Goal: Information Seeking & Learning: Check status

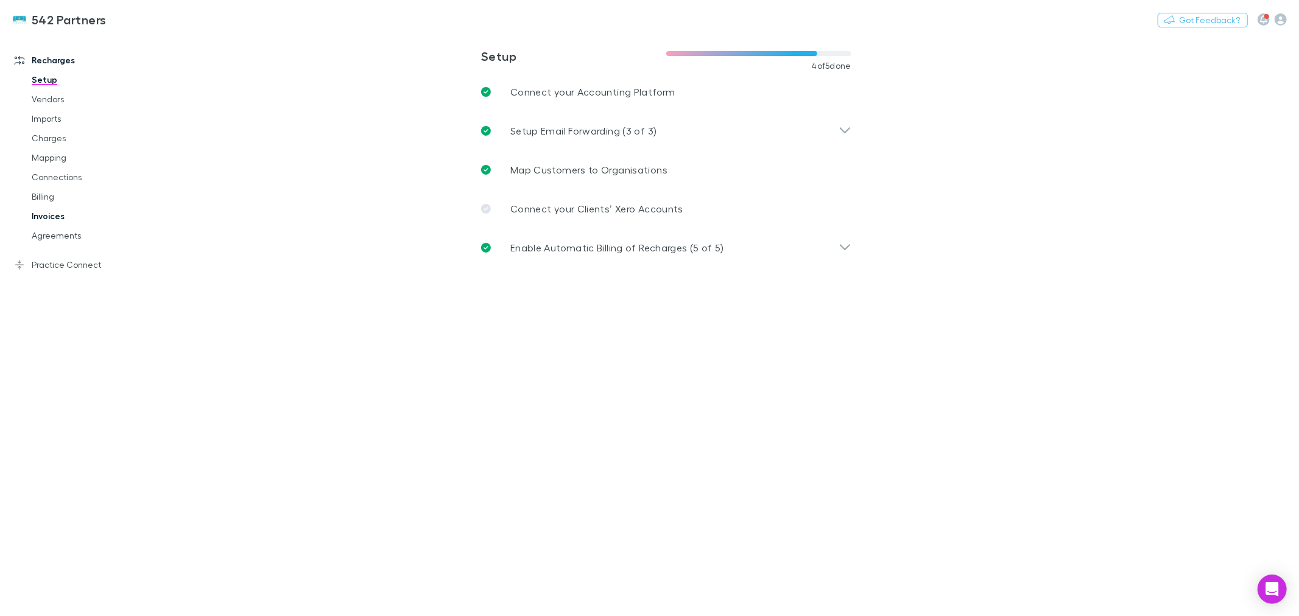
click at [46, 217] on link "Invoices" at bounding box center [93, 215] width 149 height 19
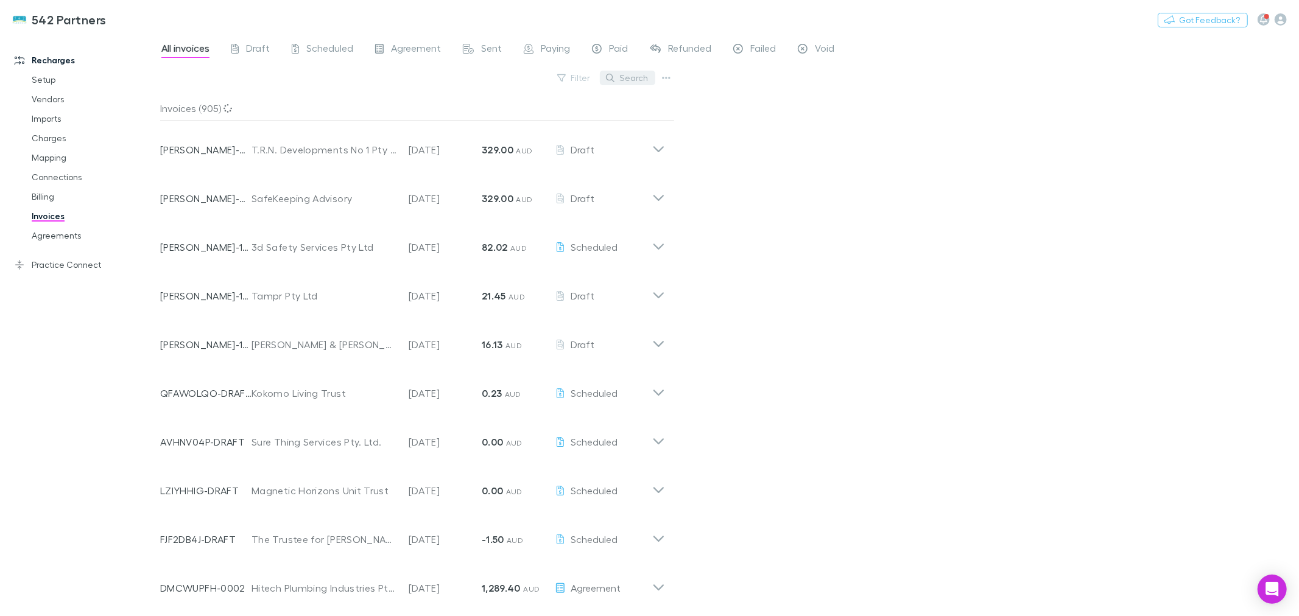
click at [630, 80] on button "Search" at bounding box center [627, 78] width 55 height 15
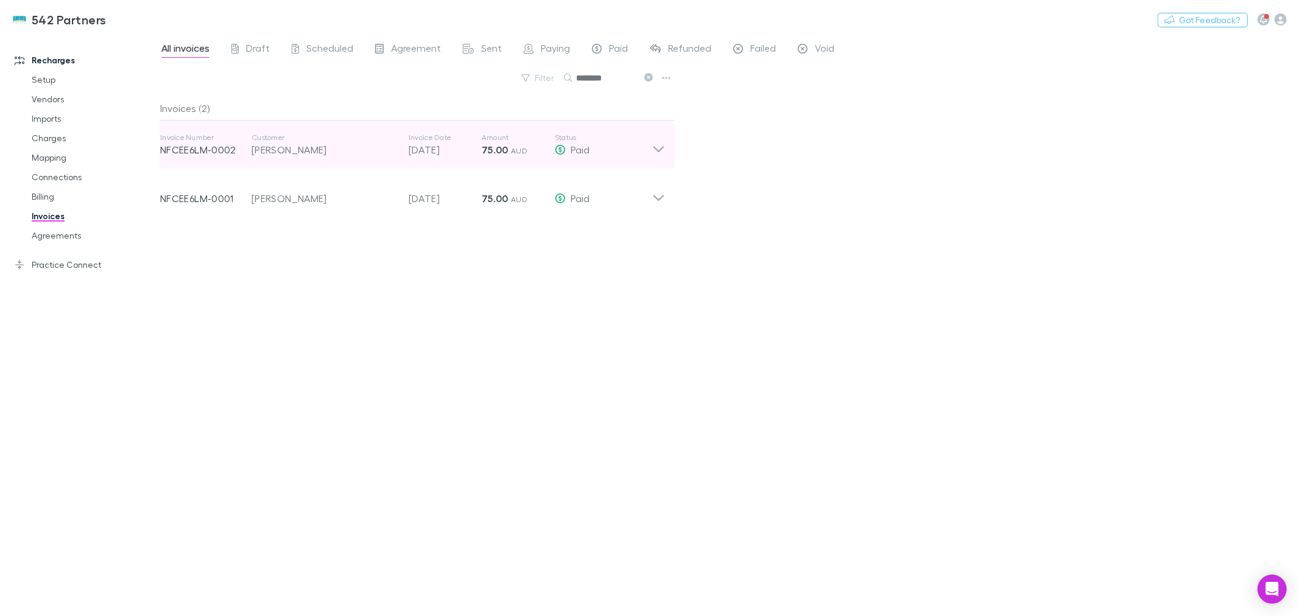
type input "********"
click at [656, 144] on icon at bounding box center [658, 145] width 13 height 24
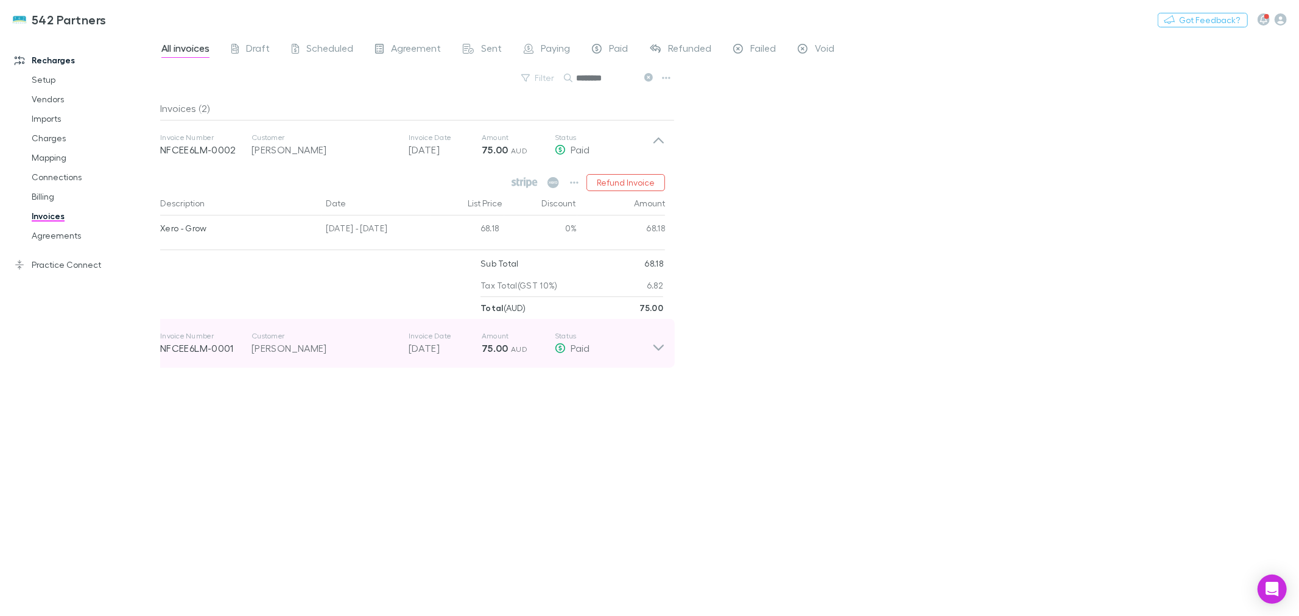
click at [657, 349] on icon at bounding box center [659, 348] width 10 height 6
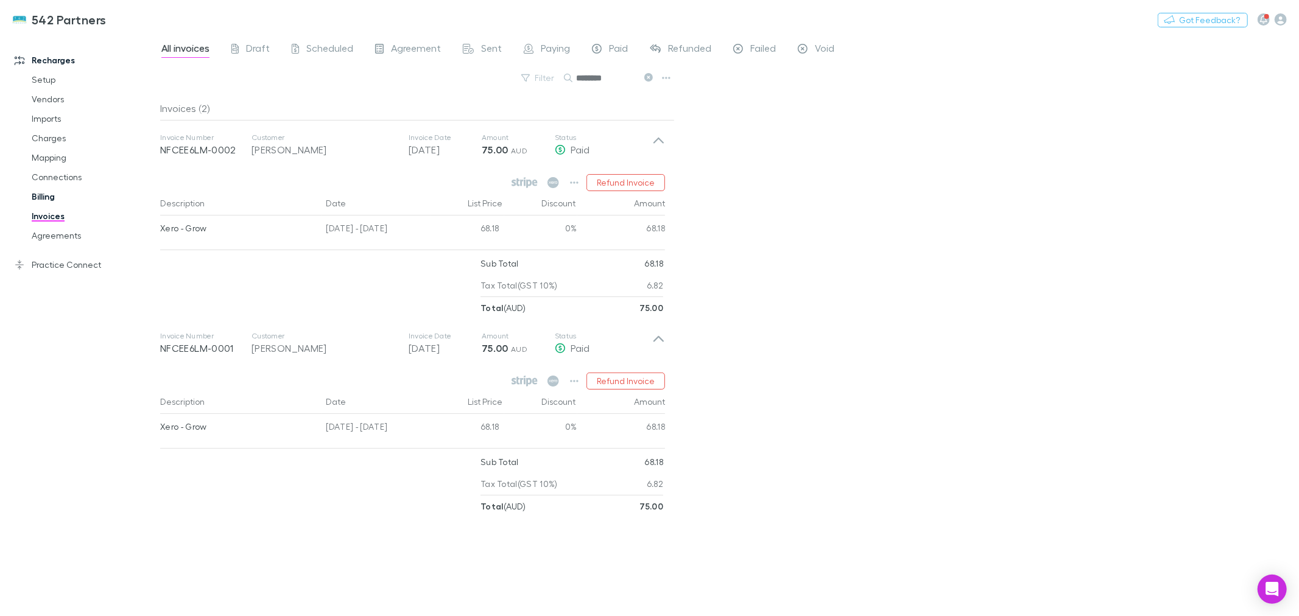
click at [47, 198] on link "Billing" at bounding box center [93, 196] width 149 height 19
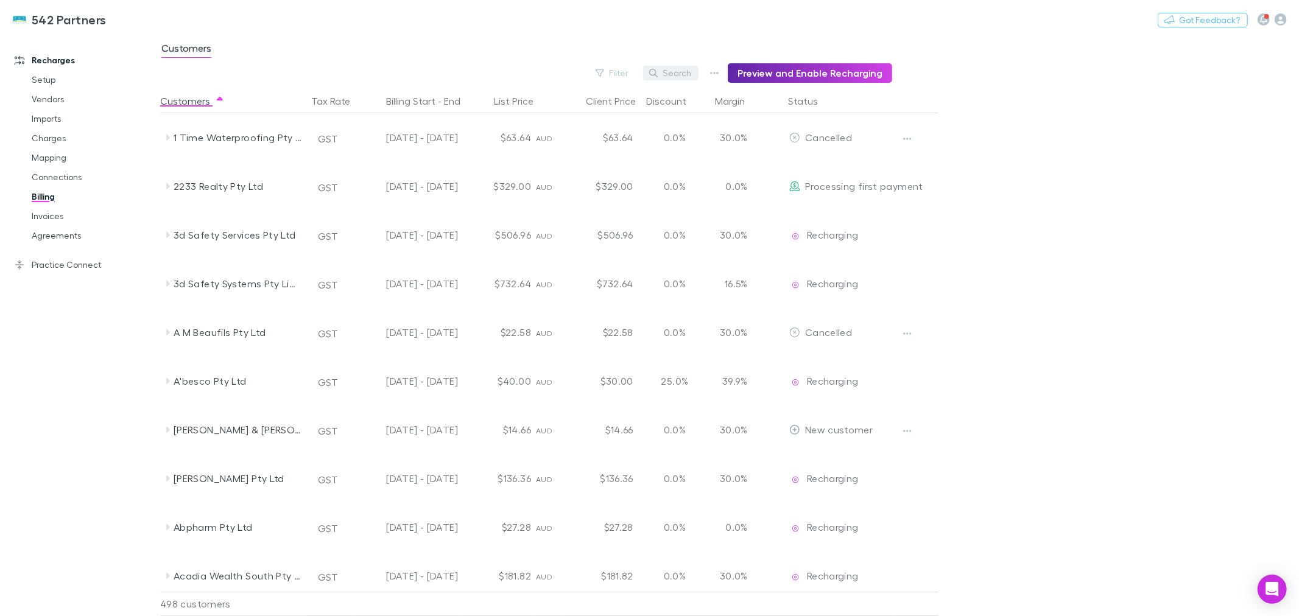
click at [666, 73] on button "Search" at bounding box center [670, 73] width 55 height 15
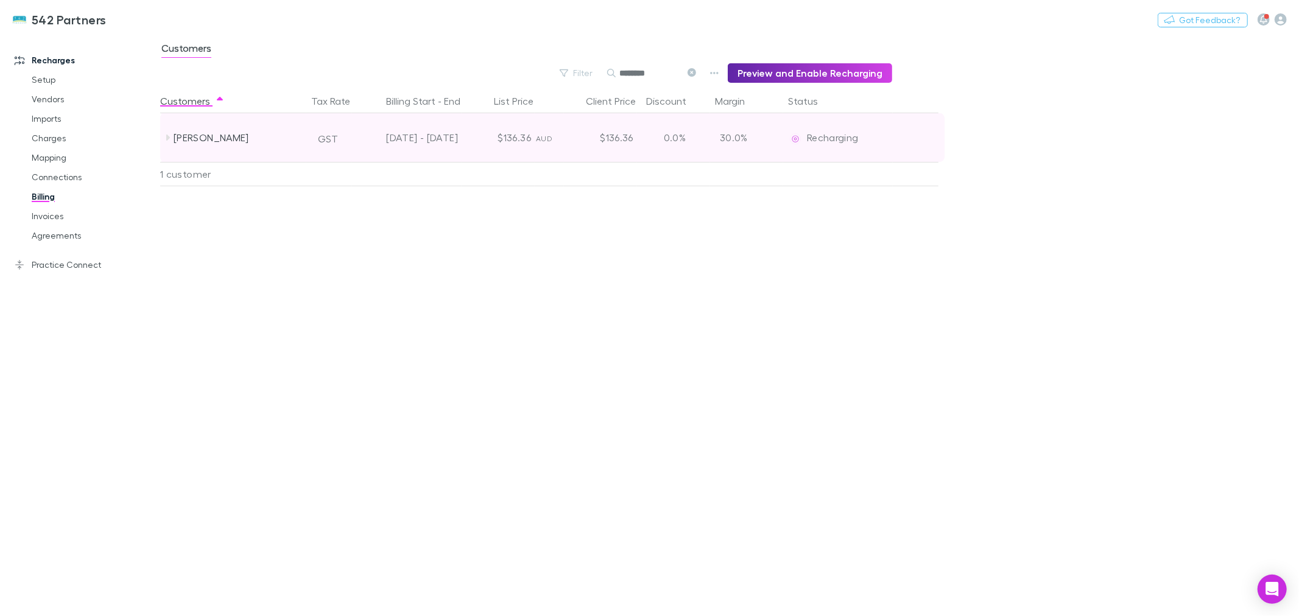
type input "********"
click at [169, 138] on icon at bounding box center [168, 138] width 4 height 6
click at [815, 137] on span "Recharging" at bounding box center [833, 138] width 52 height 12
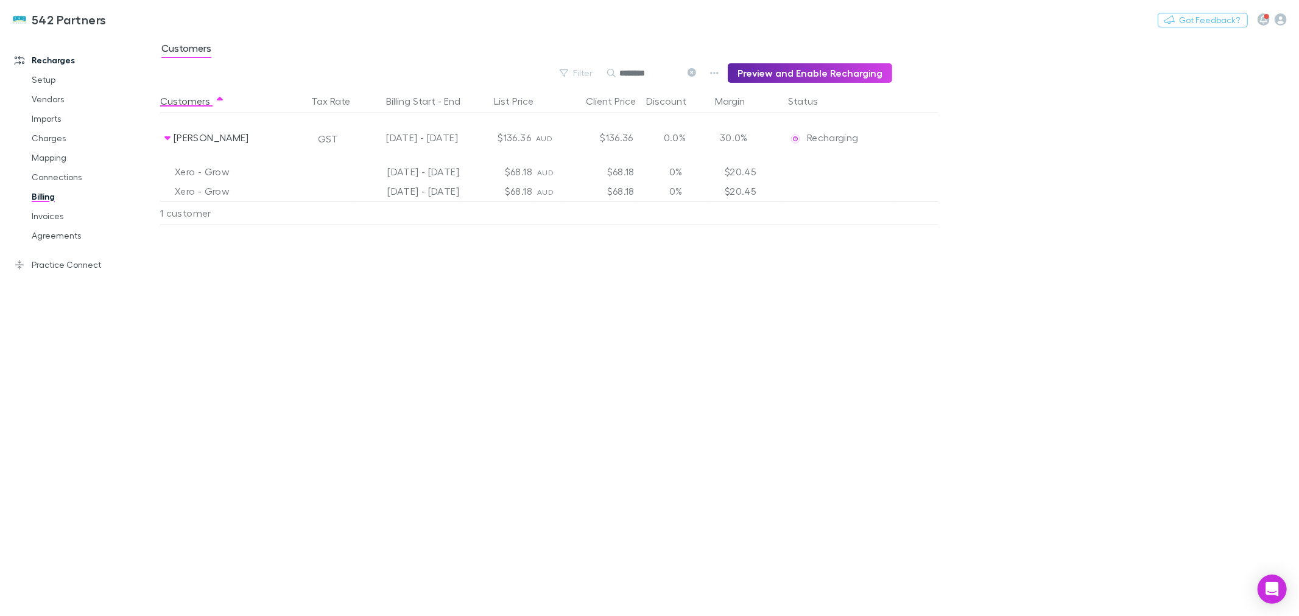
drag, startPoint x: 447, startPoint y: 136, endPoint x: 291, endPoint y: 323, distance: 243.4
click at [322, 334] on div "Customers Tax Rate Billing Start - End List Price Client Price Discount Margin …" at bounding box center [579, 353] width 838 height 528
click at [191, 47] on span "Customers" at bounding box center [186, 50] width 50 height 16
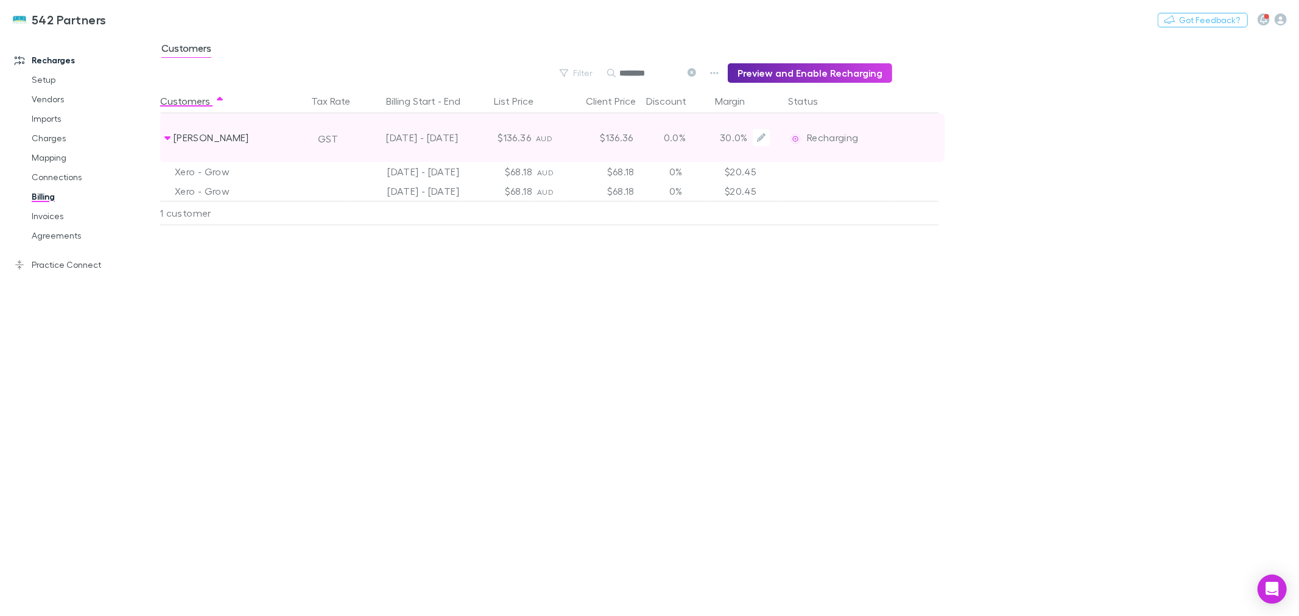
click at [188, 138] on div "Opperman, Edward" at bounding box center [238, 137] width 129 height 49
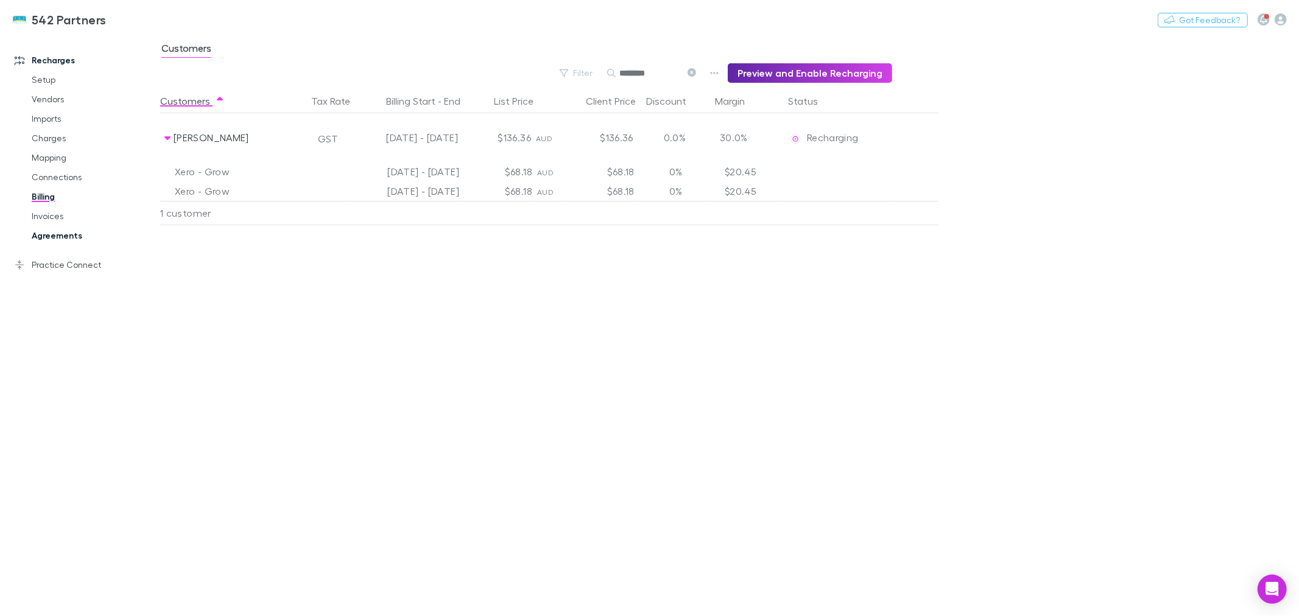
click at [61, 238] on link "Agreements" at bounding box center [93, 235] width 149 height 19
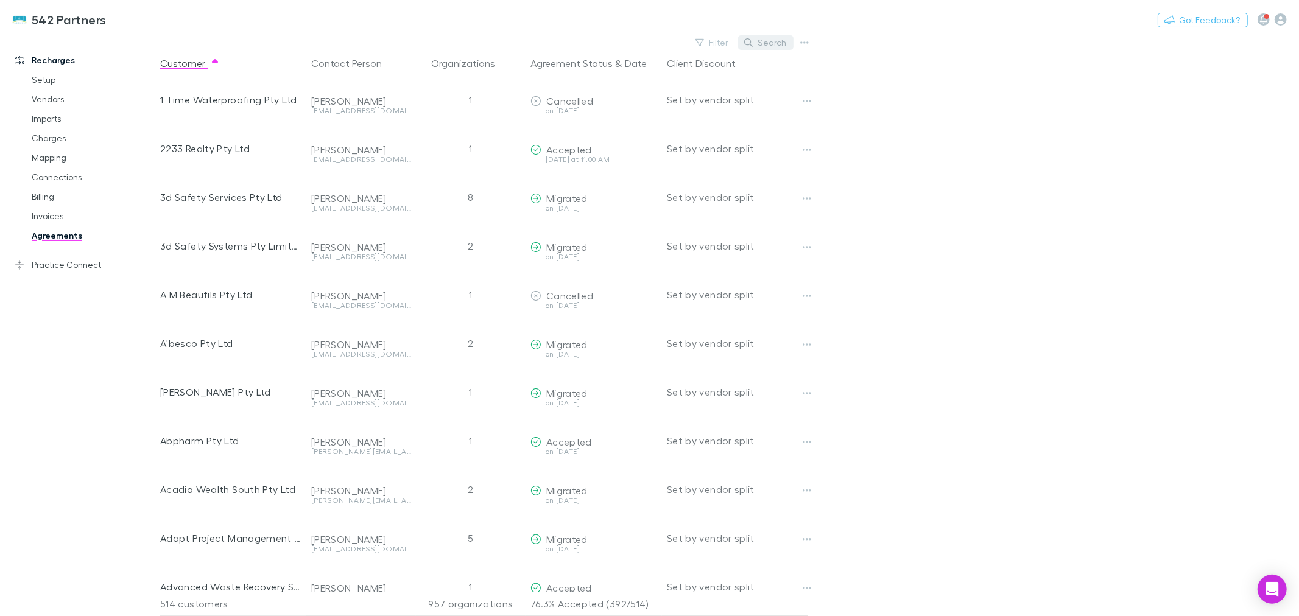
click at [764, 35] on button "Search" at bounding box center [765, 42] width 55 height 15
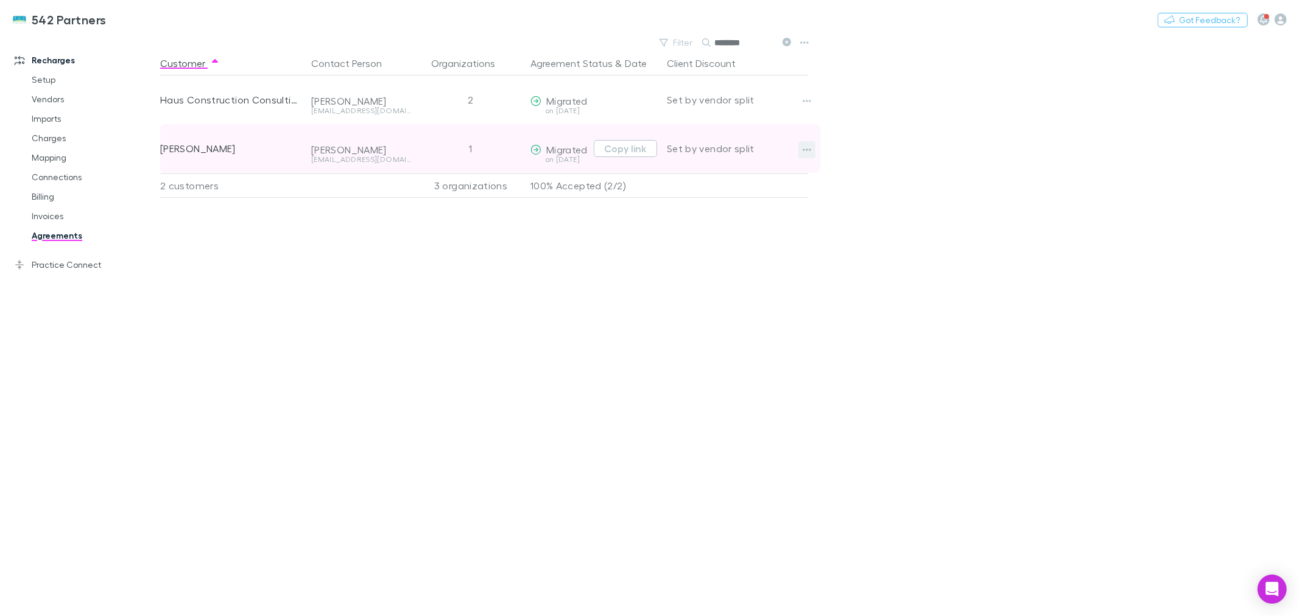
type input "********"
click at [803, 150] on icon "button" at bounding box center [807, 150] width 9 height 10
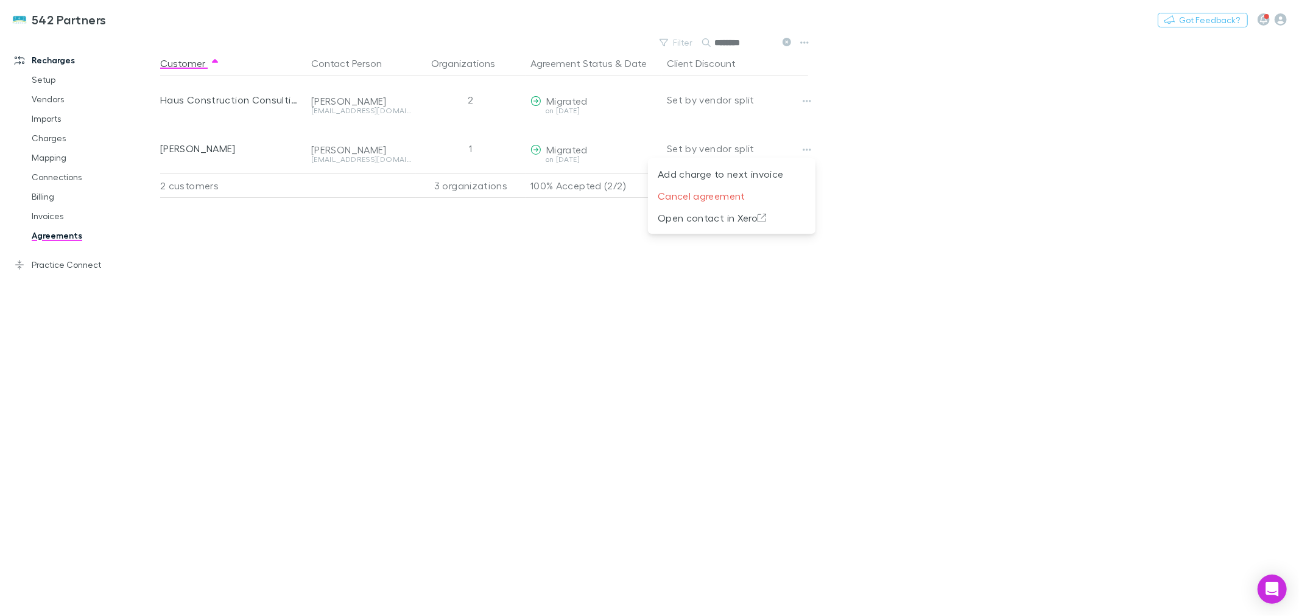
click at [894, 188] on div at bounding box center [649, 308] width 1299 height 616
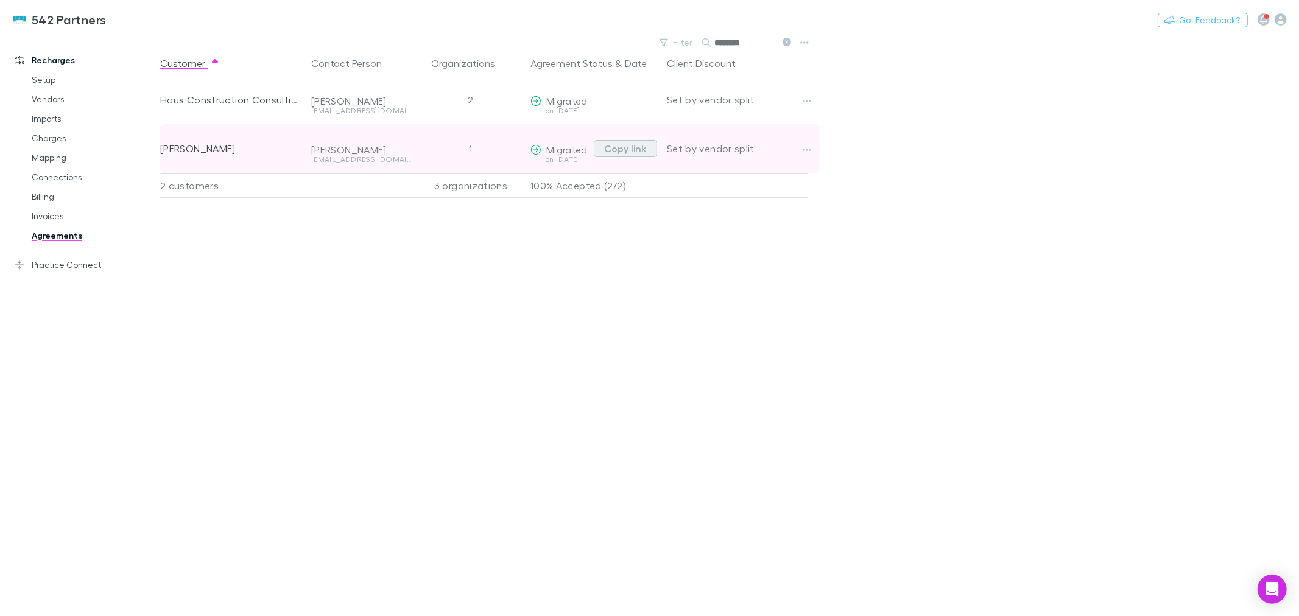
click at [618, 151] on button "Copy link" at bounding box center [625, 148] width 63 height 17
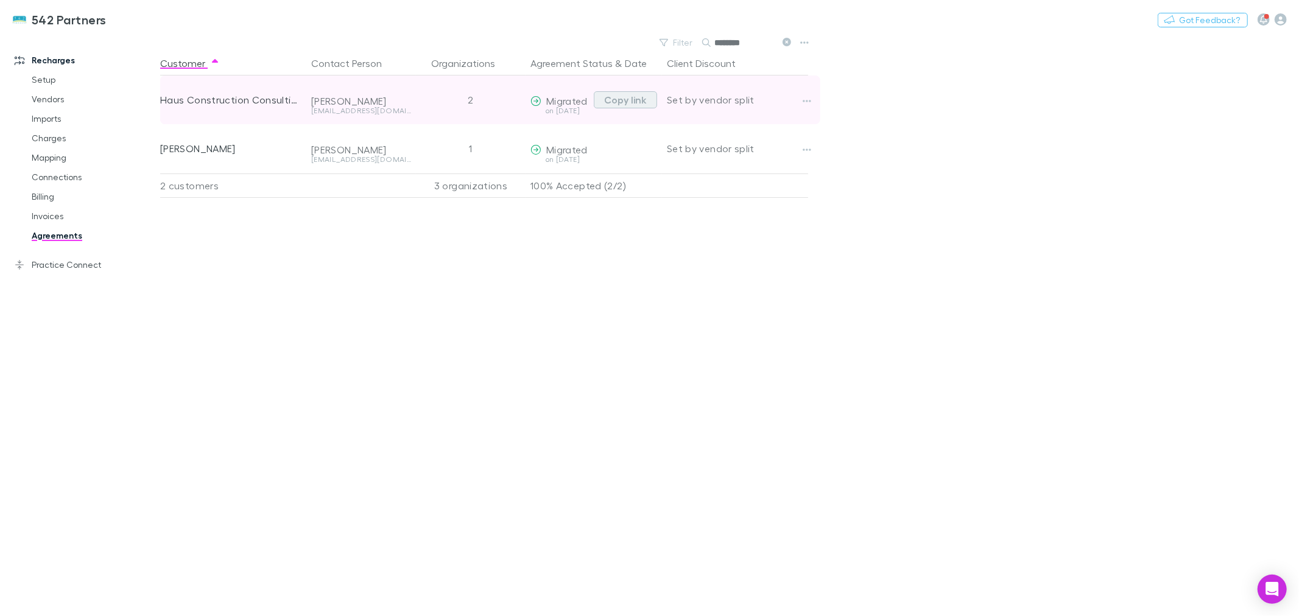
click at [622, 98] on button "Copy link" at bounding box center [625, 99] width 63 height 17
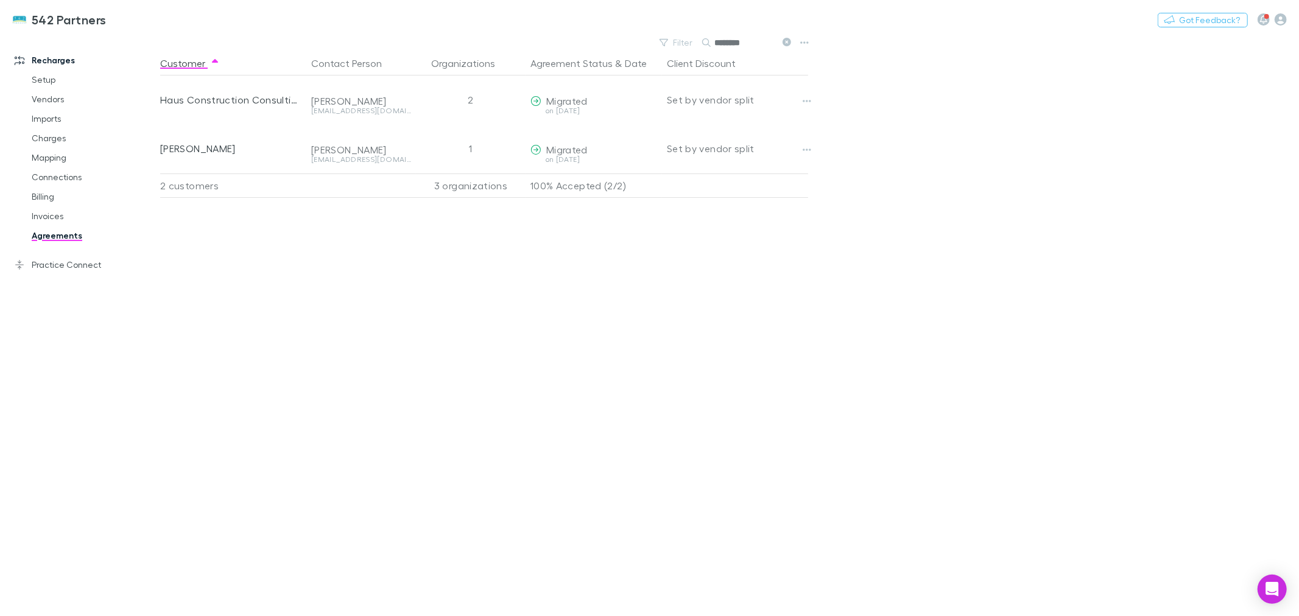
click at [605, 274] on div "Customer Contact Person Organizations Agreement Status & Date Client Discount H…" at bounding box center [495, 333] width 670 height 565
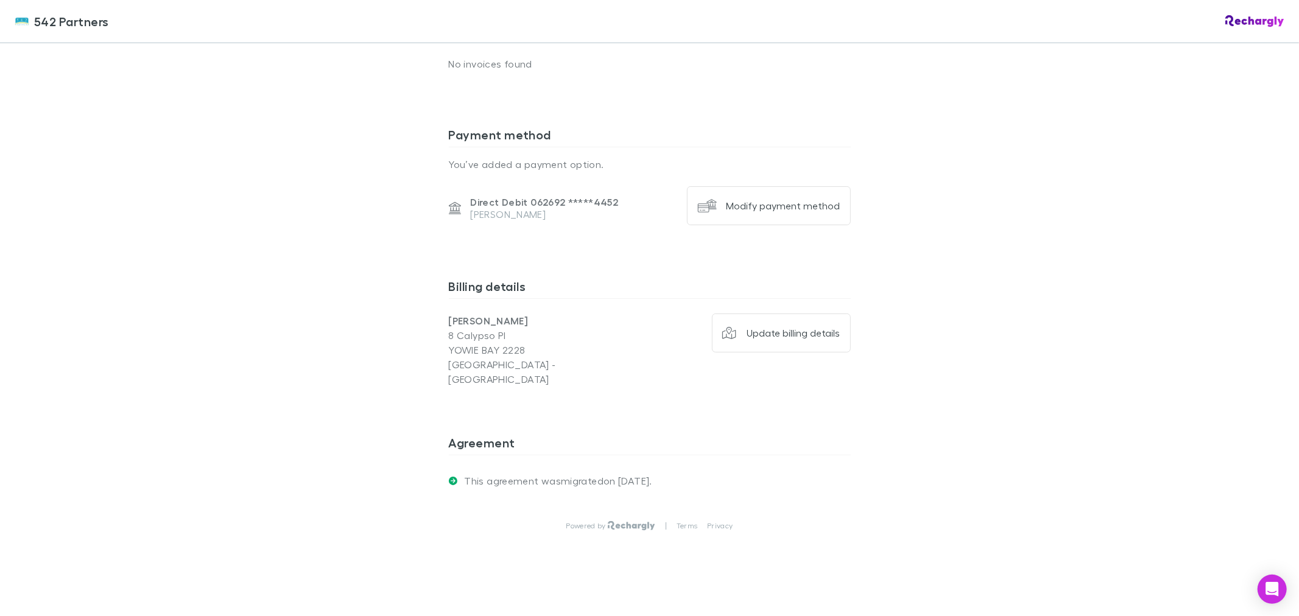
scroll to position [583, 0]
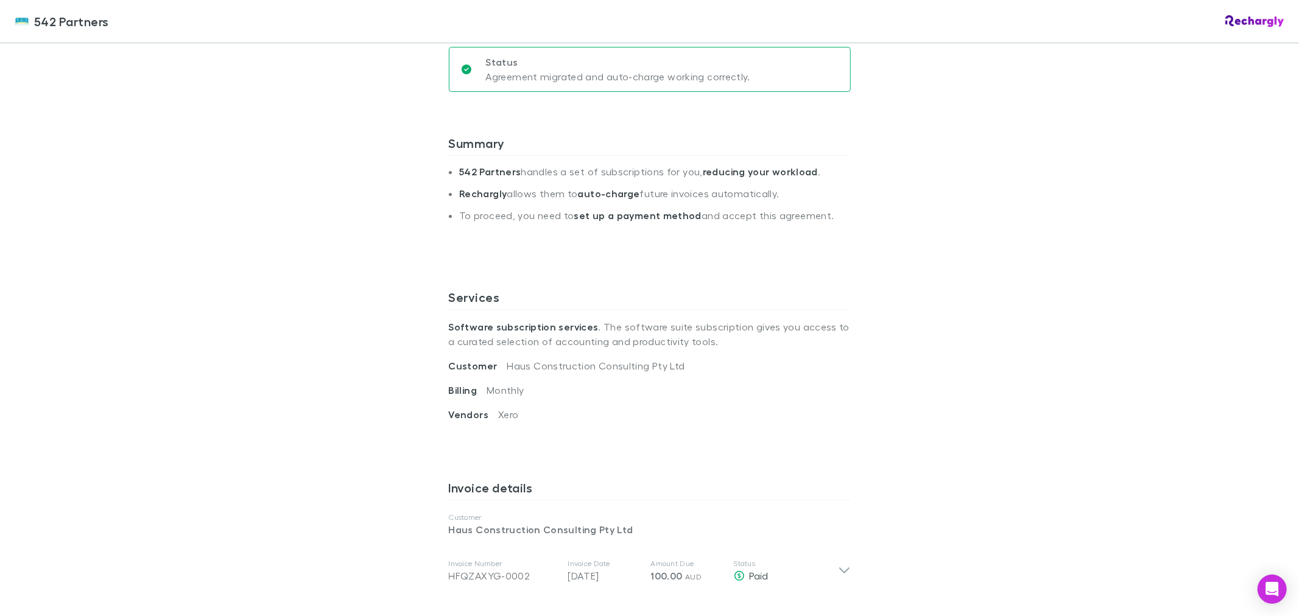
scroll to position [338, 0]
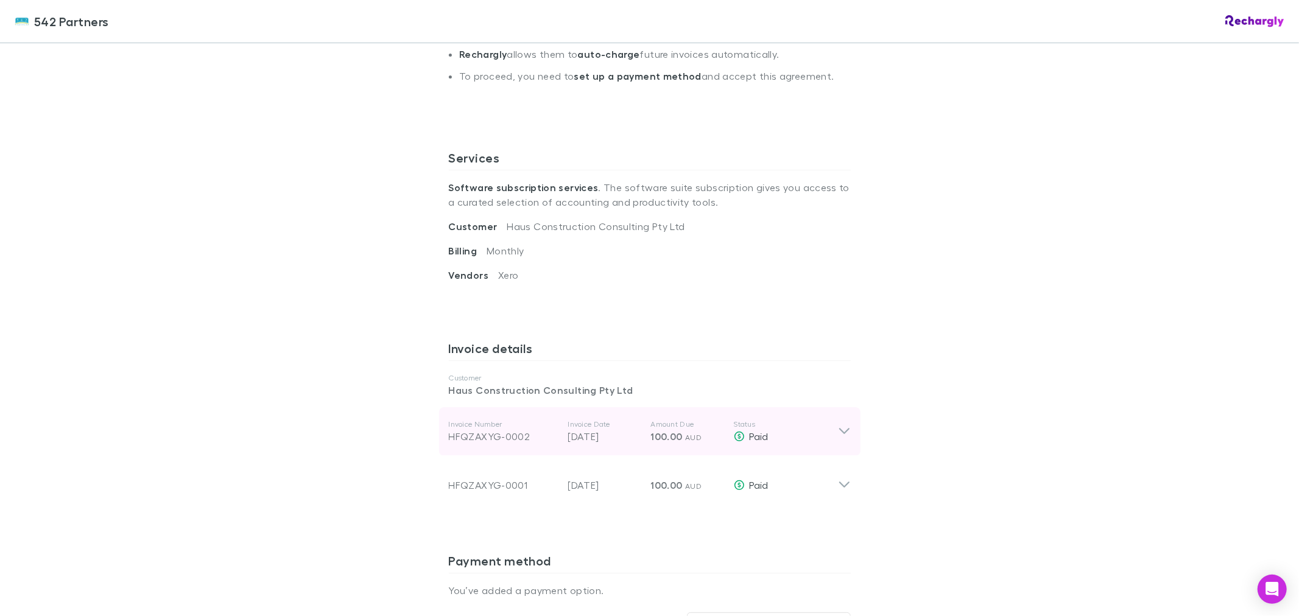
click at [838, 425] on div "Invoice Number HFQZAXYG-0002 Invoice Date [DATE] Amount Due 100.00 AUD Status P…" at bounding box center [650, 432] width 422 height 49
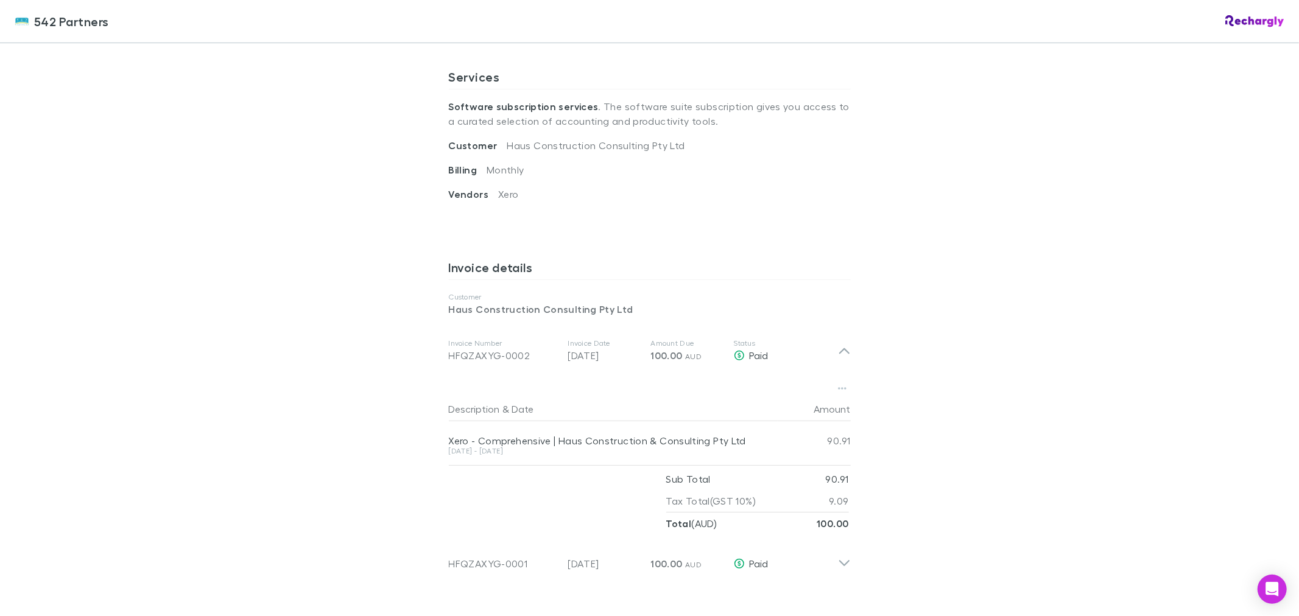
scroll to position [451, 0]
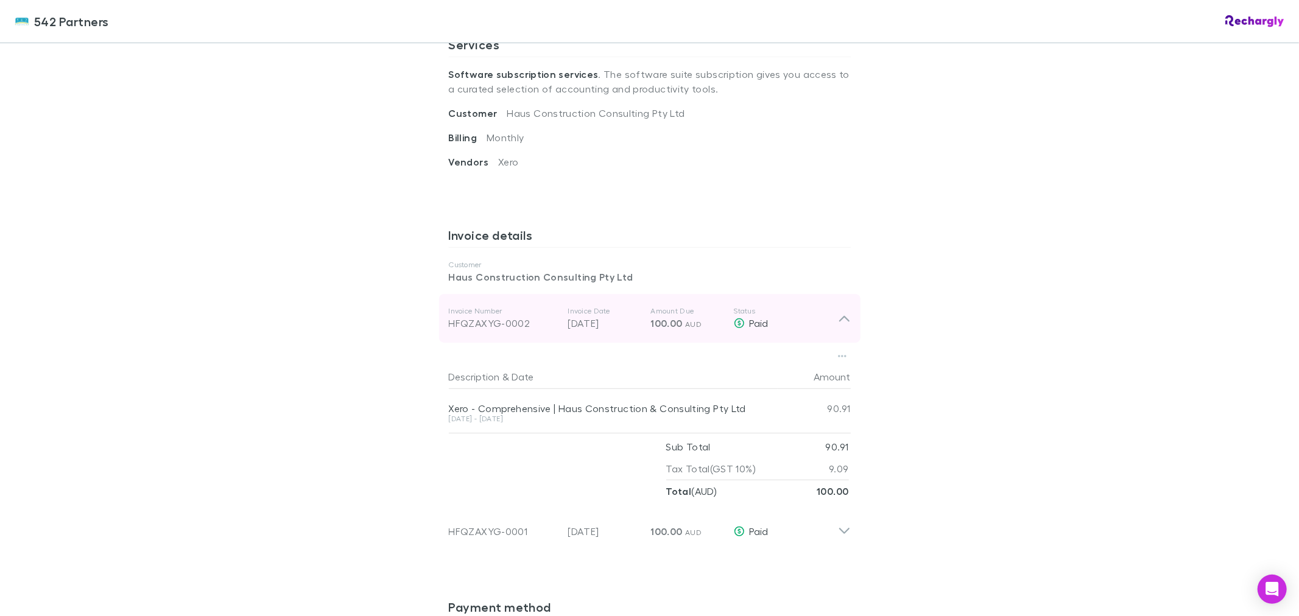
click at [838, 319] on icon at bounding box center [844, 318] width 13 height 15
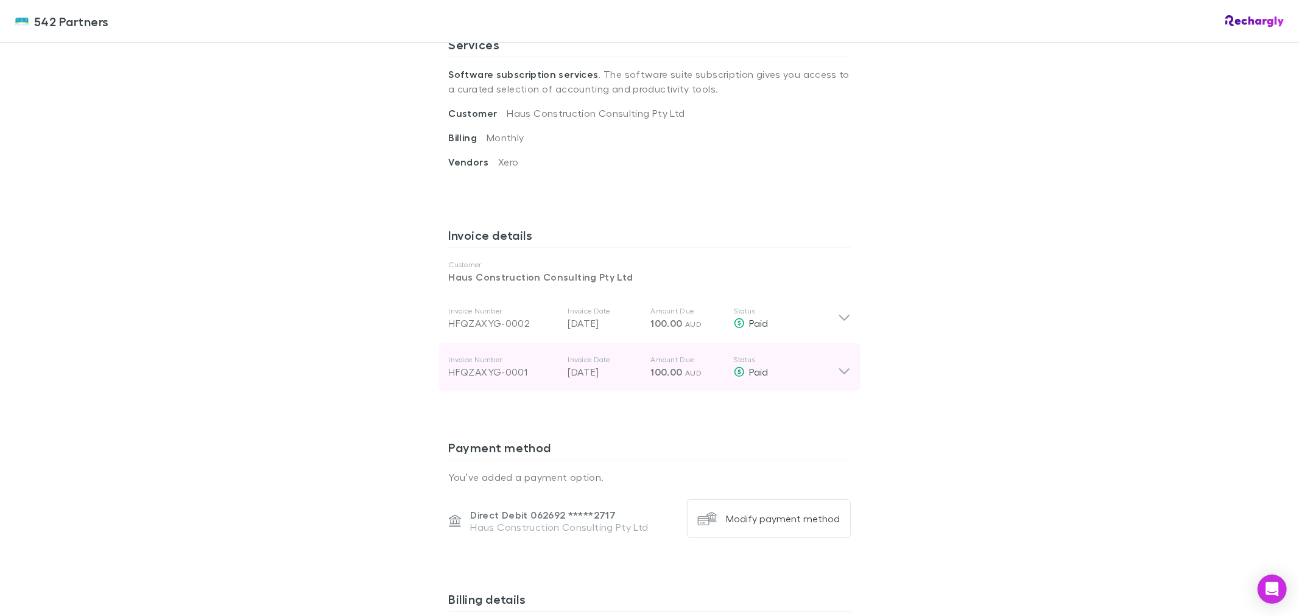
click at [838, 376] on icon at bounding box center [844, 367] width 13 height 24
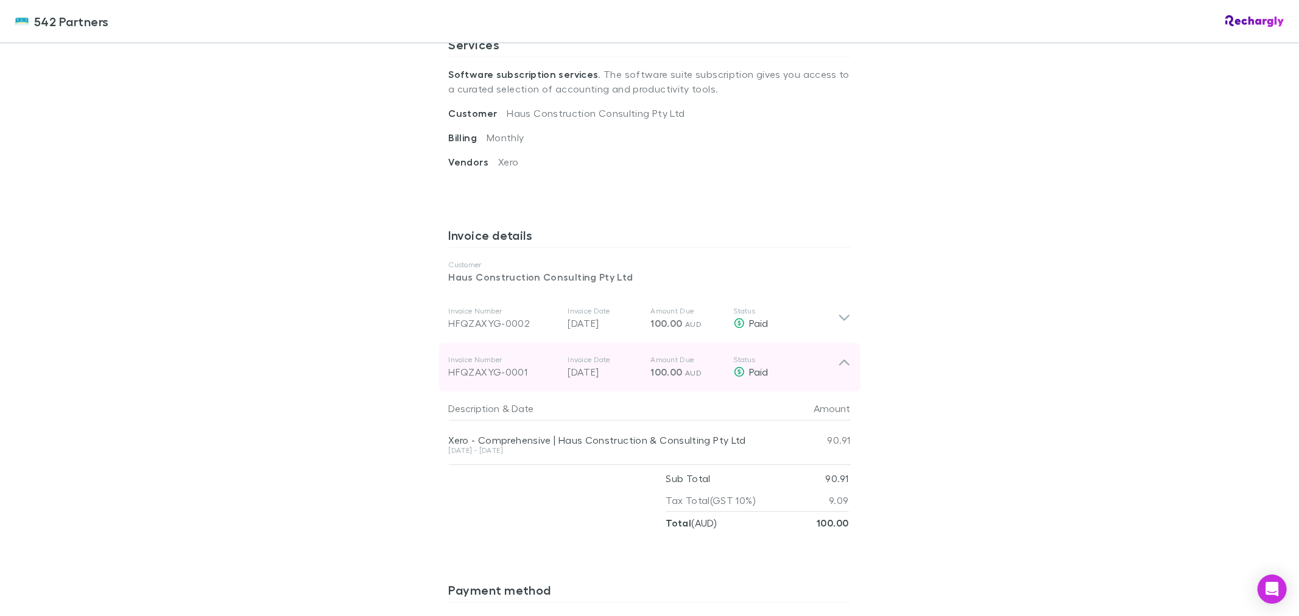
click at [838, 376] on icon at bounding box center [844, 367] width 13 height 24
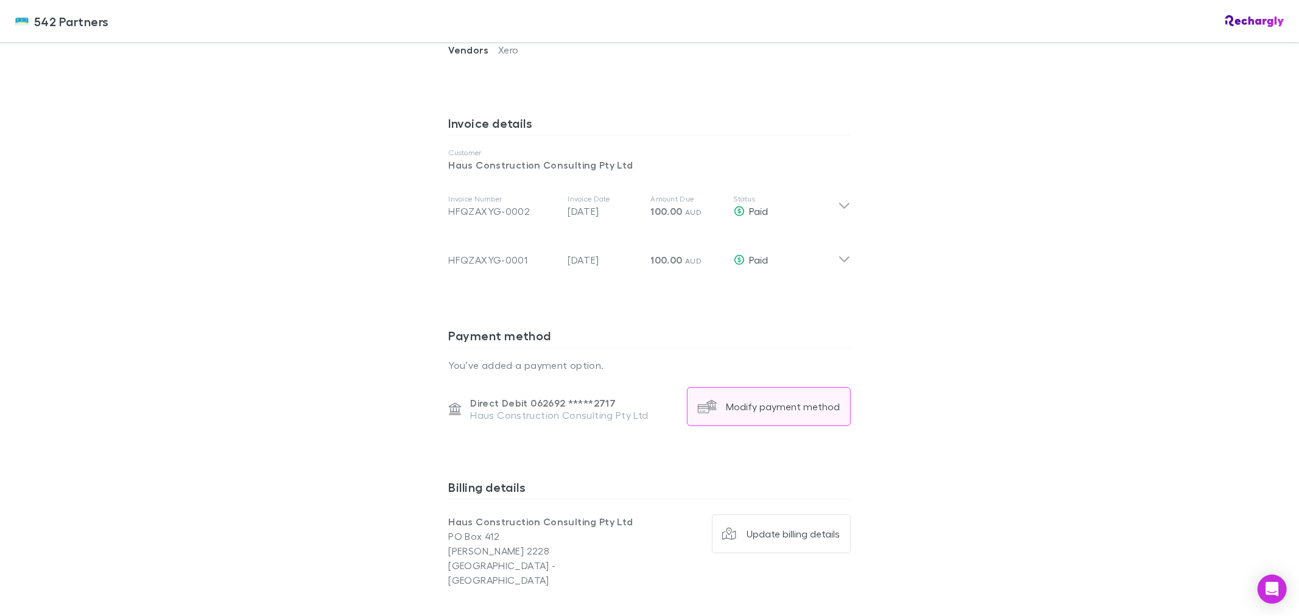
scroll to position [764, 0]
